Goal: Information Seeking & Learning: Learn about a topic

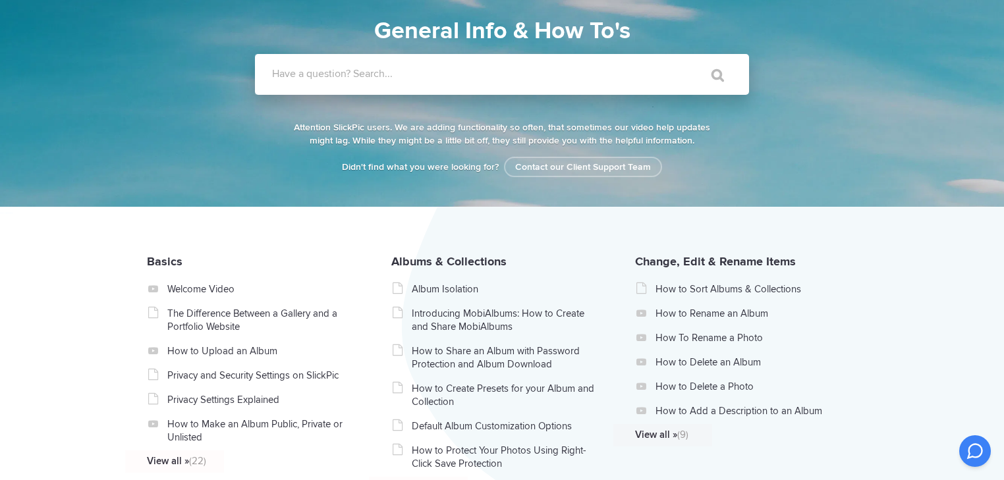
scroll to position [105, 0]
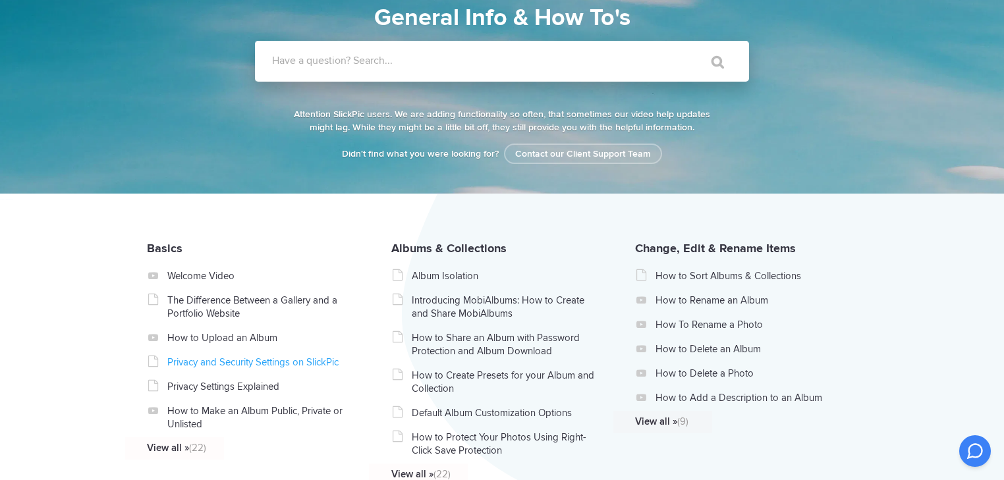
click at [233, 360] on link "Privacy and Security Settings on SlickPic" at bounding box center [260, 362] width 186 height 13
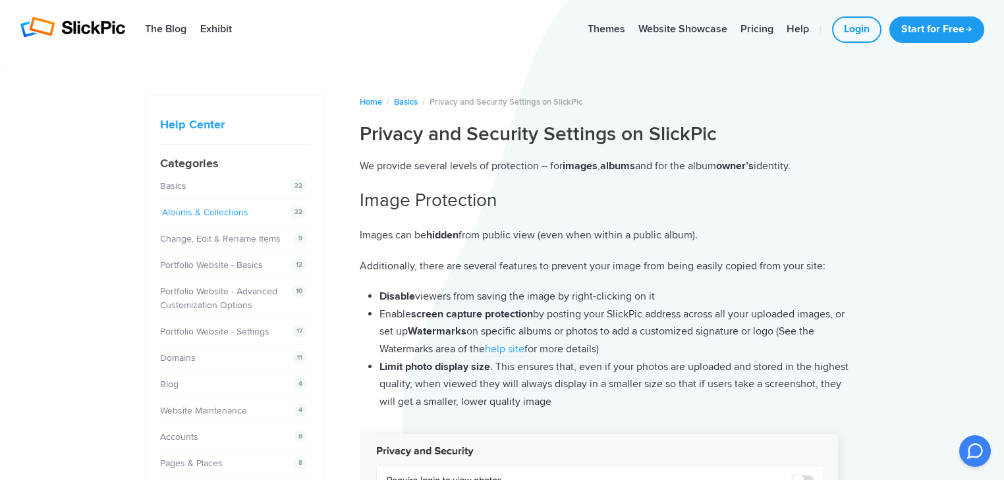
click at [183, 211] on link "Albums & Collections" at bounding box center [205, 212] width 86 height 11
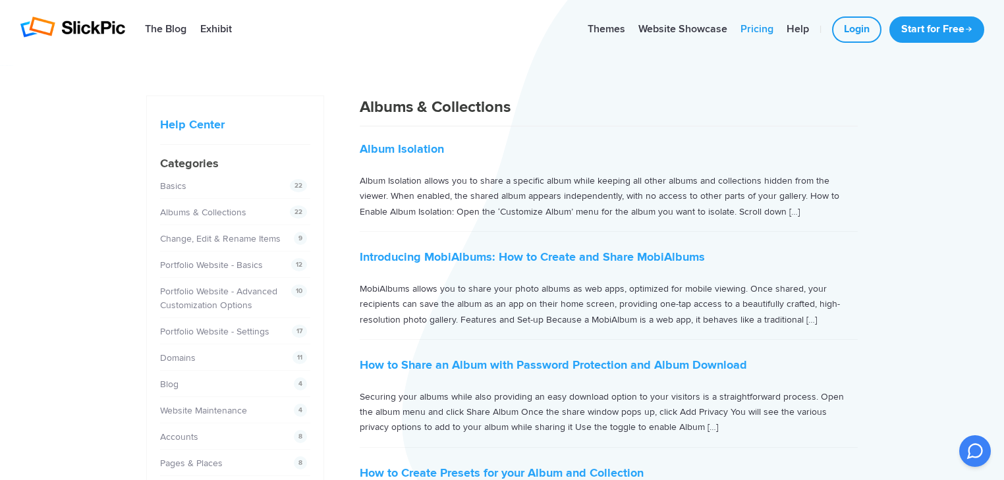
click at [756, 28] on link "Pricing" at bounding box center [757, 29] width 46 height 26
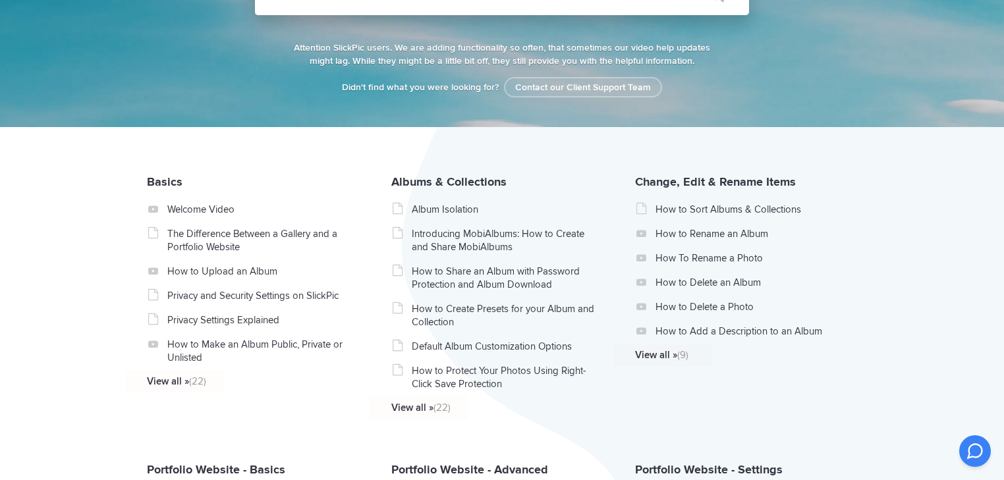
scroll to position [211, 0]
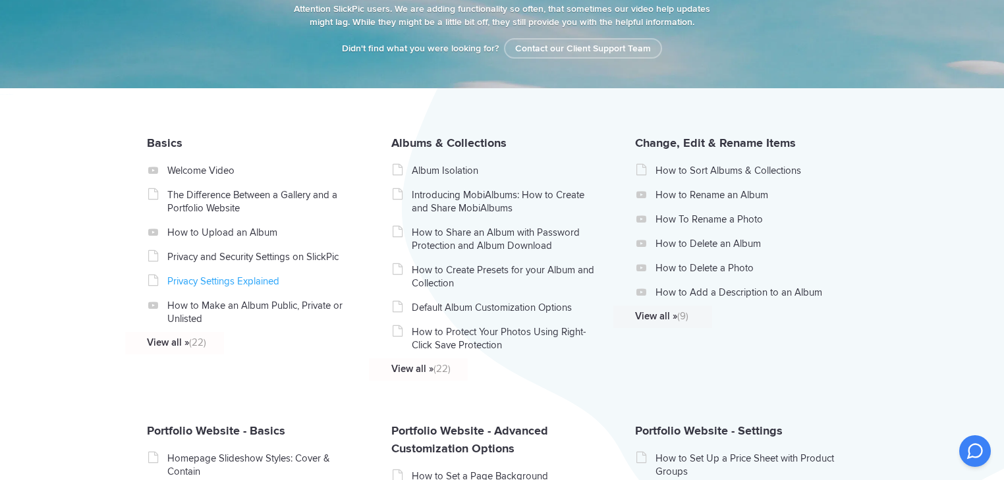
click at [195, 282] on link "Privacy Settings Explained" at bounding box center [260, 281] width 186 height 13
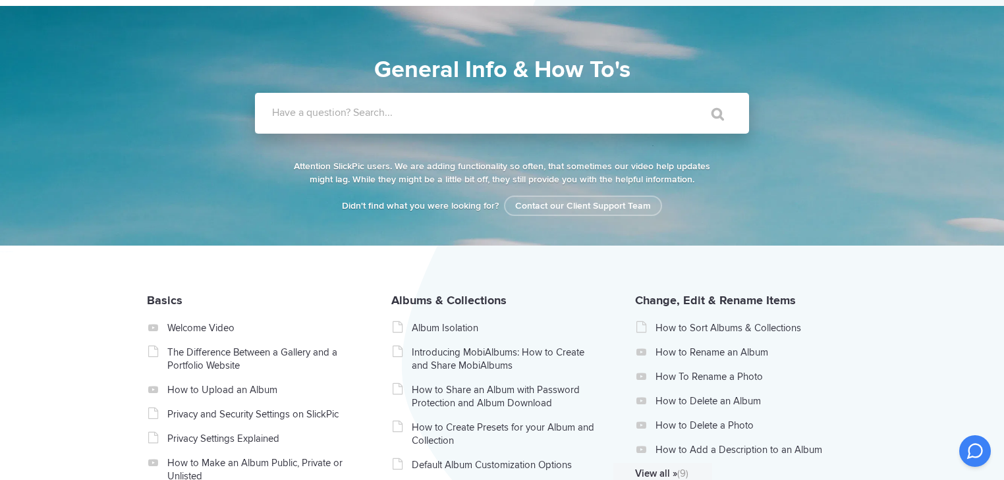
scroll to position [53, 0]
